Goal: Information Seeking & Learning: Learn about a topic

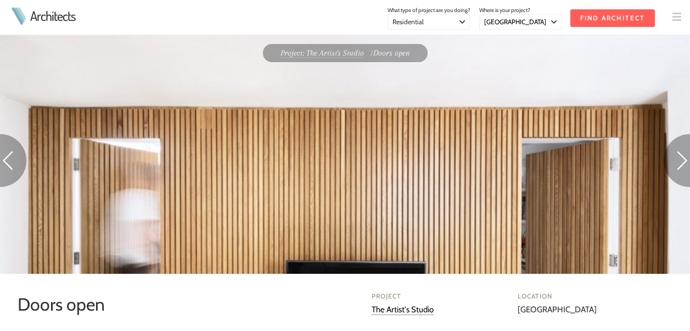
select select "[GEOGRAPHIC_DATA]"
select select "Residential"
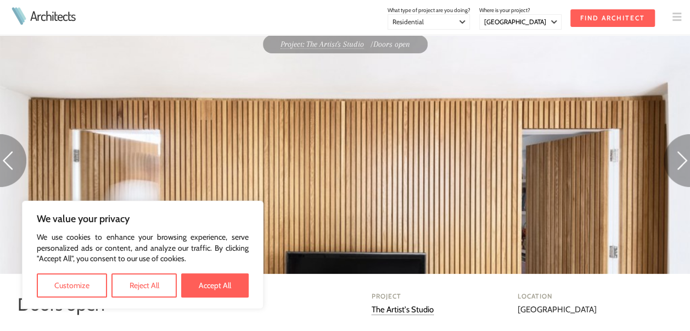
scroll to position [128, 0]
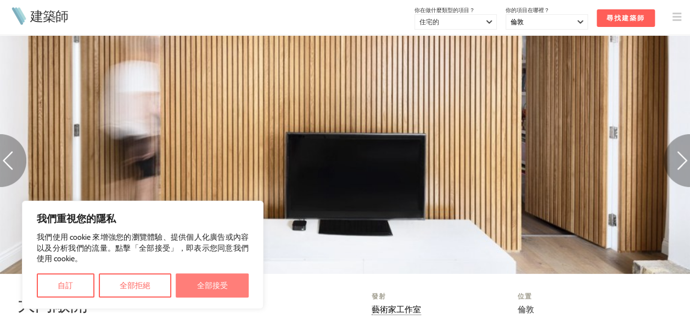
click at [225, 289] on button "全部接受" at bounding box center [212, 285] width 73 height 24
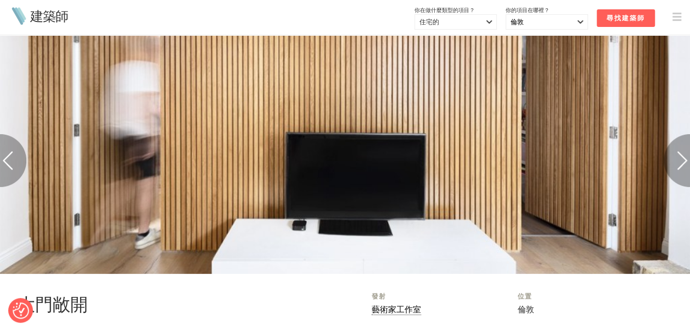
checkbox input "true"
click at [678, 164] on img at bounding box center [677, 160] width 26 height 53
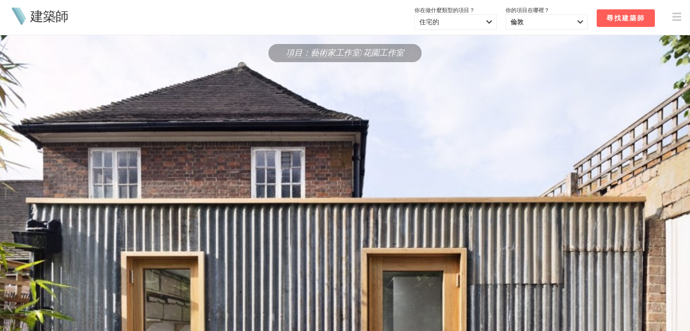
select select "[GEOGRAPHIC_DATA]"
select select "Residential"
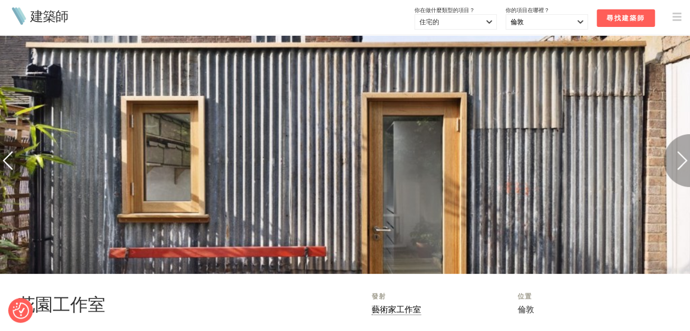
scroll to position [128, 0]
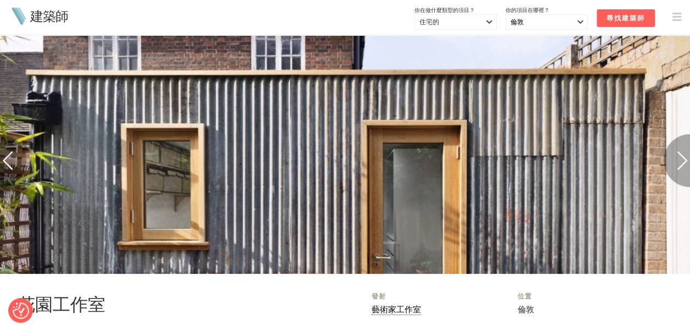
click at [687, 161] on img at bounding box center [677, 160] width 26 height 53
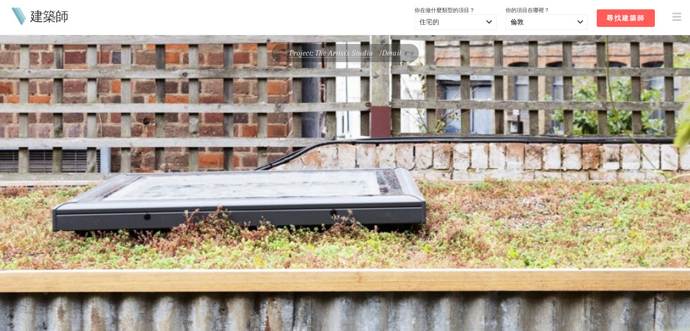
select select "[GEOGRAPHIC_DATA]"
select select "Residential"
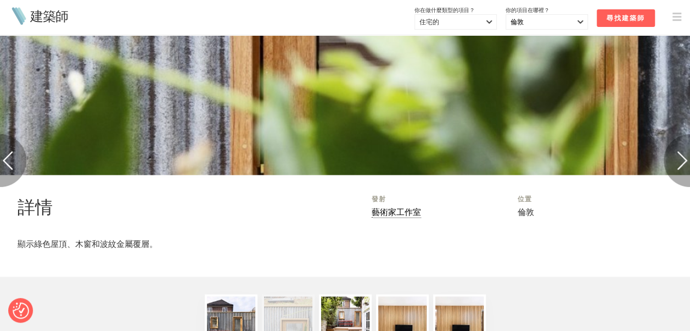
scroll to position [897, 0]
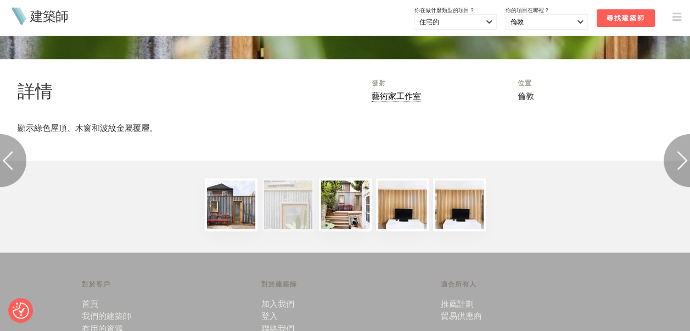
click at [676, 159] on img at bounding box center [677, 160] width 26 height 53
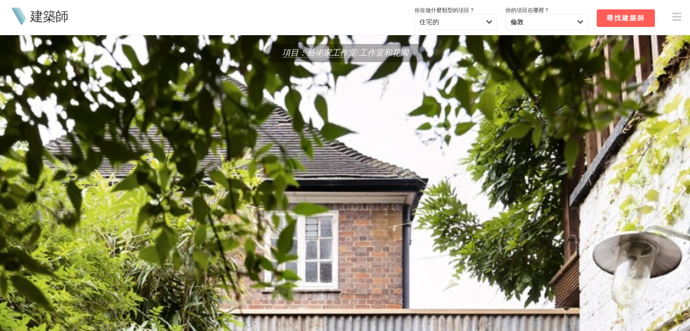
select select "[GEOGRAPHIC_DATA]"
select select "Residential"
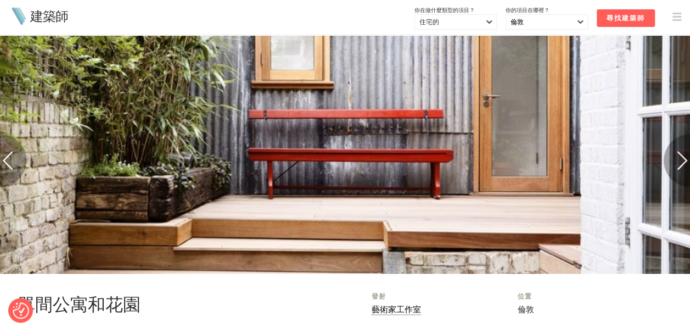
scroll to position [513, 0]
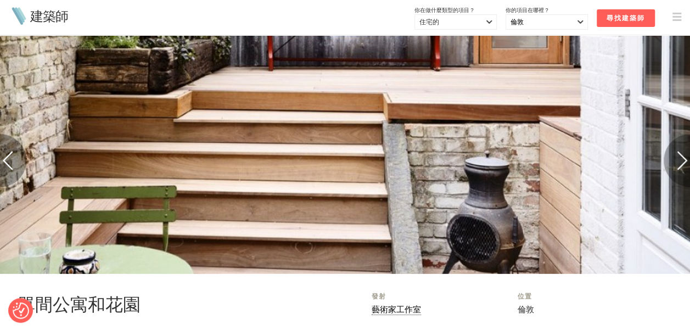
click at [668, 154] on img at bounding box center [677, 160] width 26 height 53
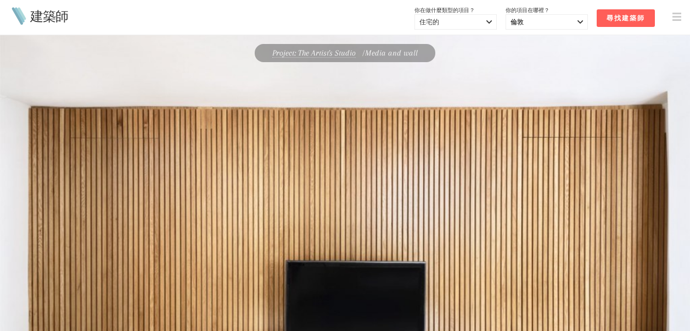
select select "[GEOGRAPHIC_DATA]"
select select "Residential"
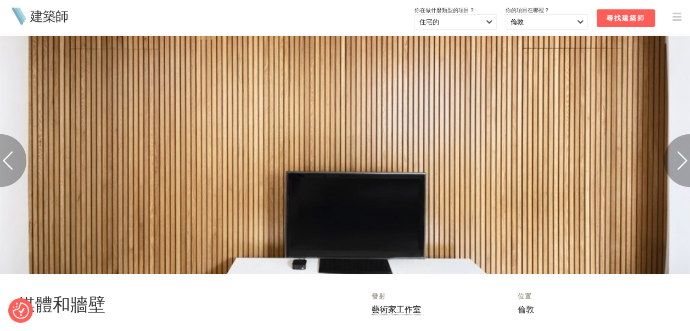
scroll to position [128, 0]
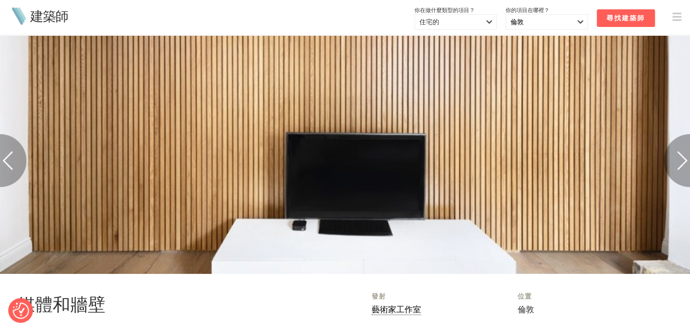
click at [678, 164] on img at bounding box center [677, 160] width 26 height 53
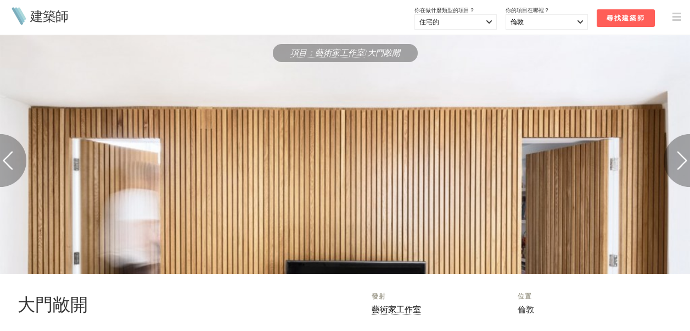
select select "[GEOGRAPHIC_DATA]"
select select "Residential"
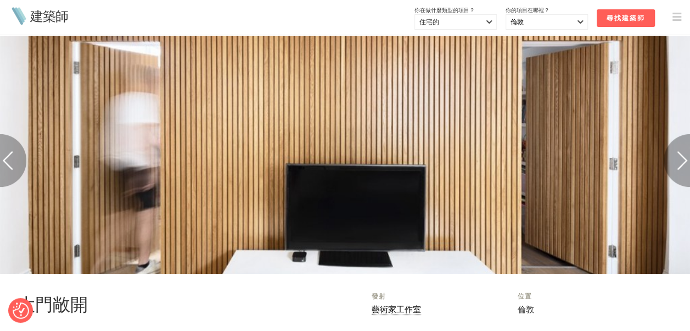
scroll to position [96, 0]
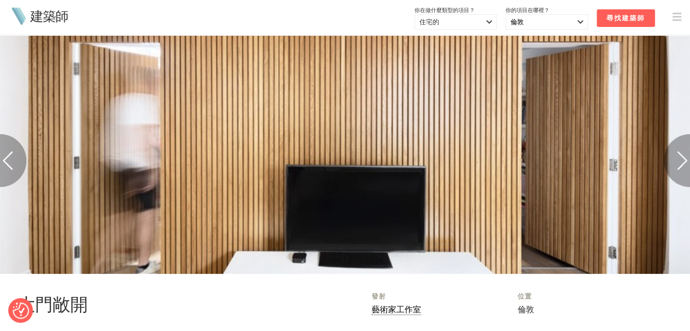
click at [684, 163] on img at bounding box center [677, 160] width 26 height 53
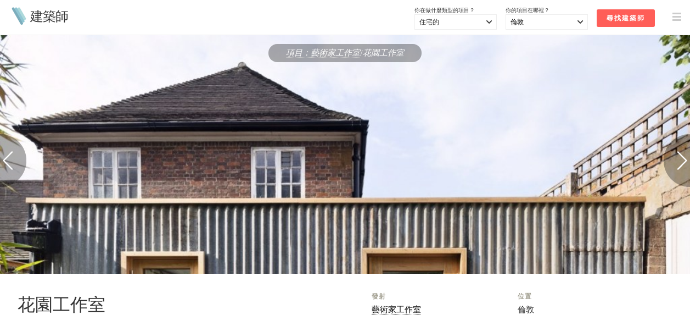
select select "[GEOGRAPHIC_DATA]"
select select "Residential"
click at [1, 153] on img at bounding box center [13, 160] width 26 height 53
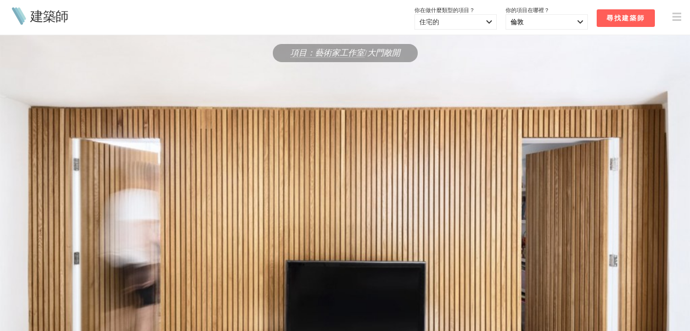
select select "[GEOGRAPHIC_DATA]"
select select "Residential"
click at [7, 158] on img at bounding box center [345, 229] width 690 height 388
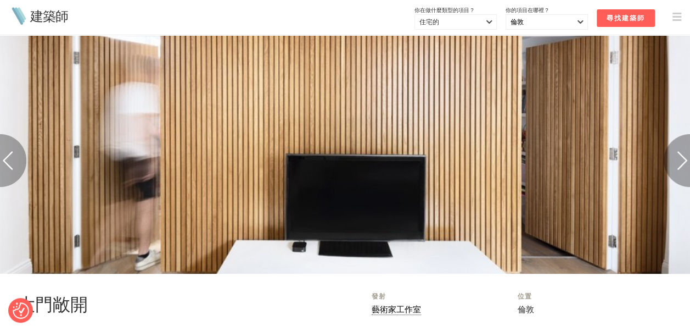
scroll to position [256, 0]
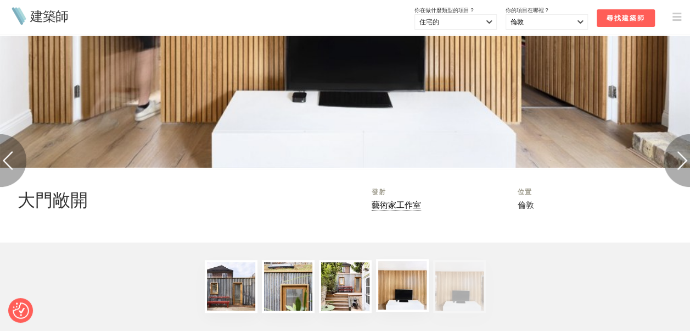
click at [417, 287] on img at bounding box center [402, 285] width 53 height 53
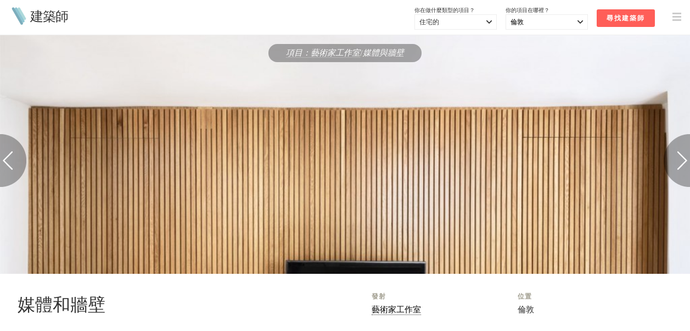
select select "[GEOGRAPHIC_DATA]"
select select "Residential"
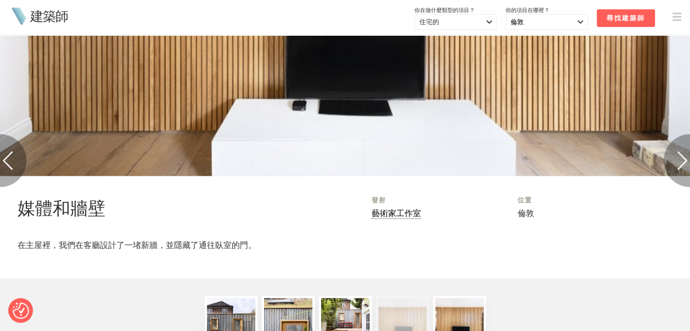
scroll to position [339, 0]
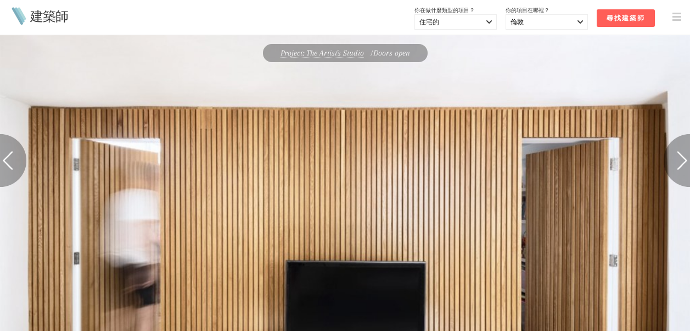
select select "[GEOGRAPHIC_DATA]"
select select "Residential"
